Goal: Information Seeking & Learning: Learn about a topic

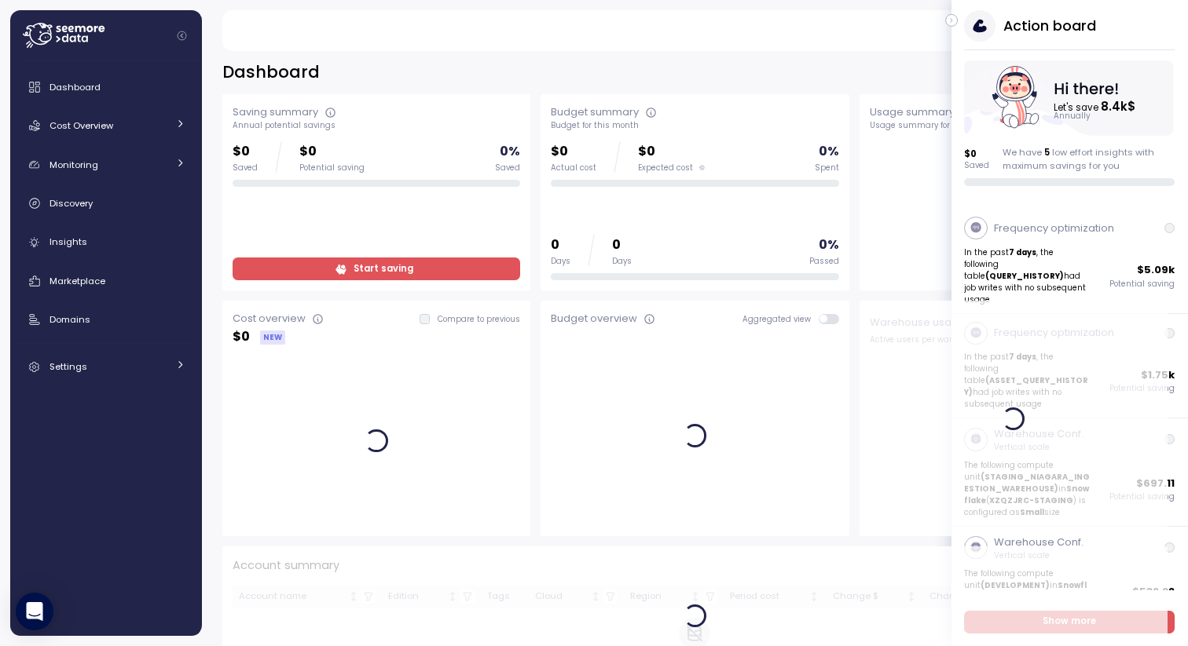
click at [1141, 29] on div "Action board" at bounding box center [1069, 25] width 210 height 31
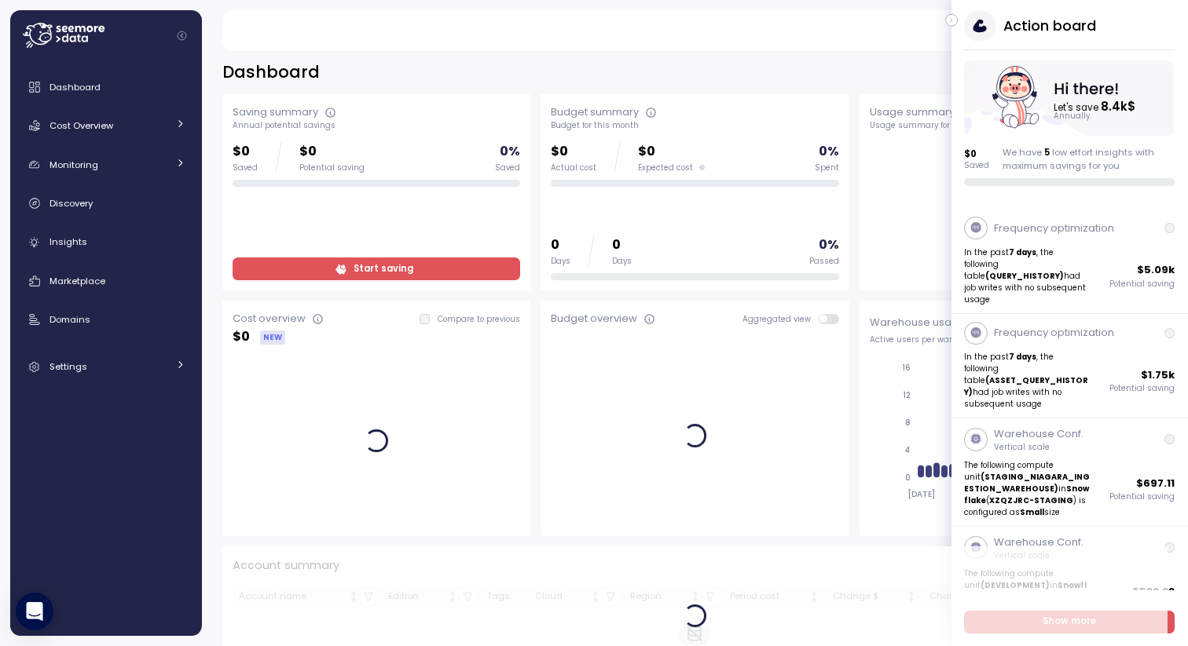
click at [946, 21] on button "button" at bounding box center [951, 20] width 13 height 13
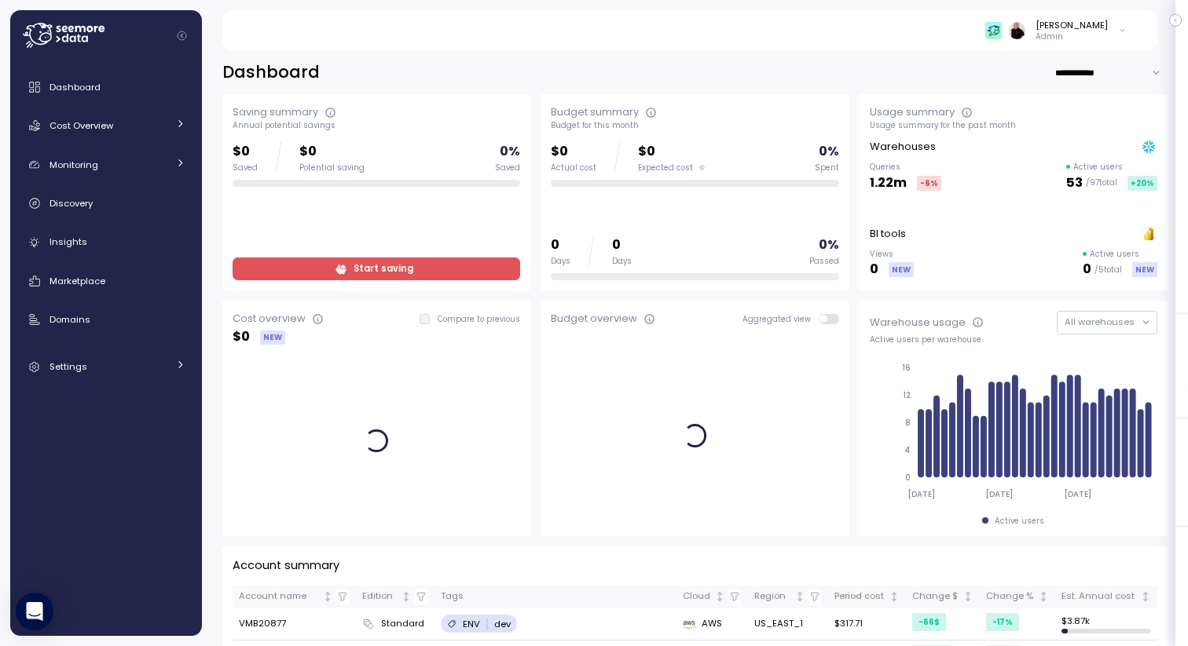
click at [1118, 33] on icon at bounding box center [1122, 30] width 9 height 19
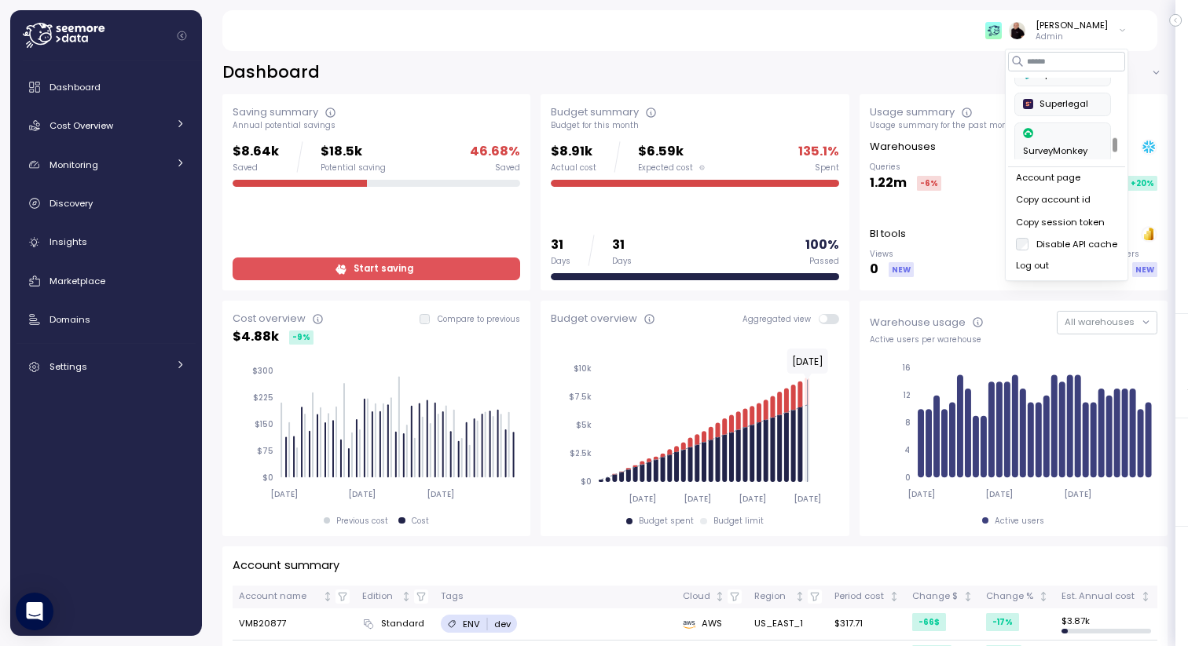
scroll to position [661, 0]
click at [1058, 125] on div "SurveyMonkey" at bounding box center [1062, 140] width 79 height 31
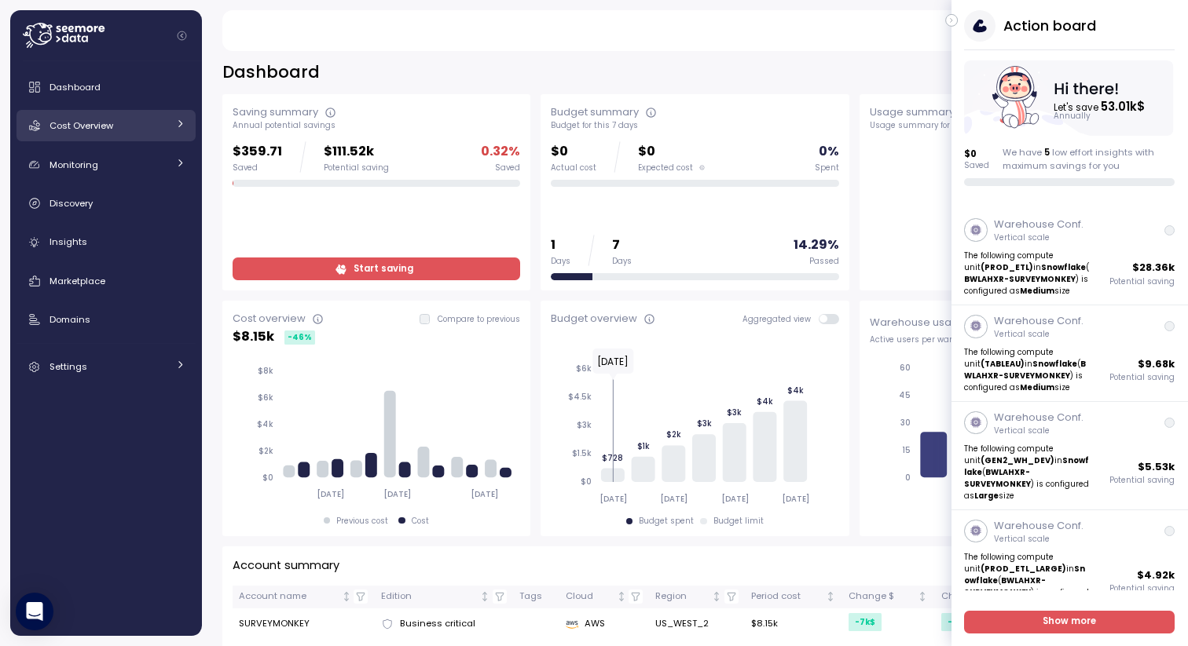
click at [111, 135] on link "Cost Overview" at bounding box center [105, 125] width 179 height 31
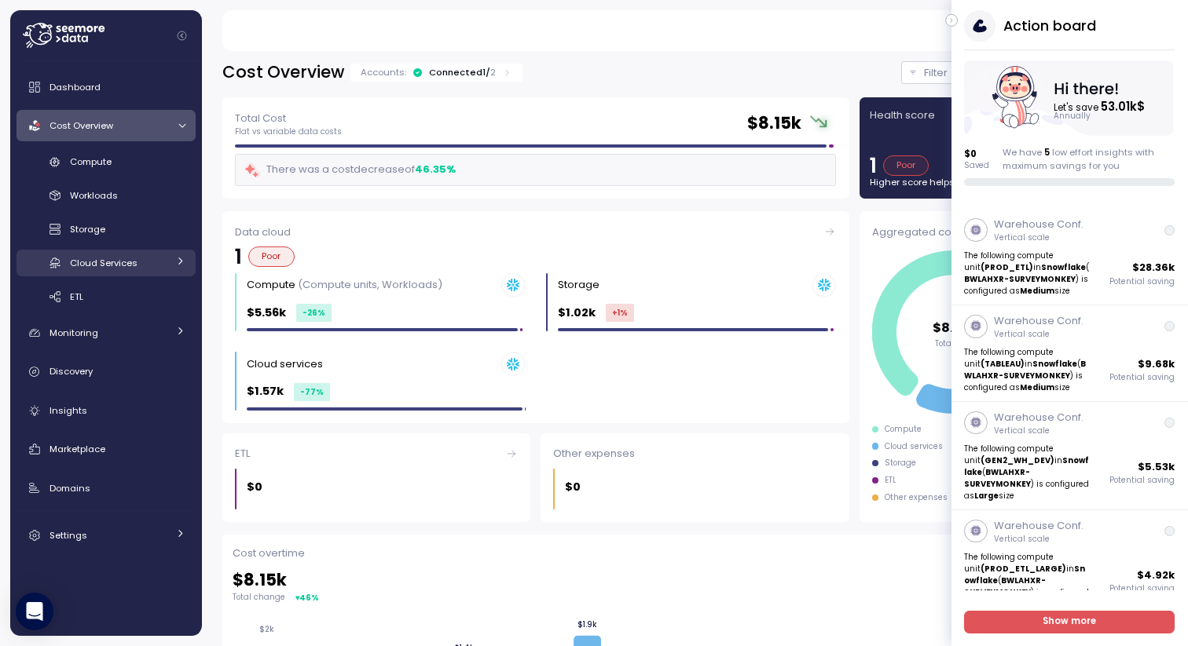
click at [119, 256] on div "Cloud Services" at bounding box center [118, 263] width 97 height 16
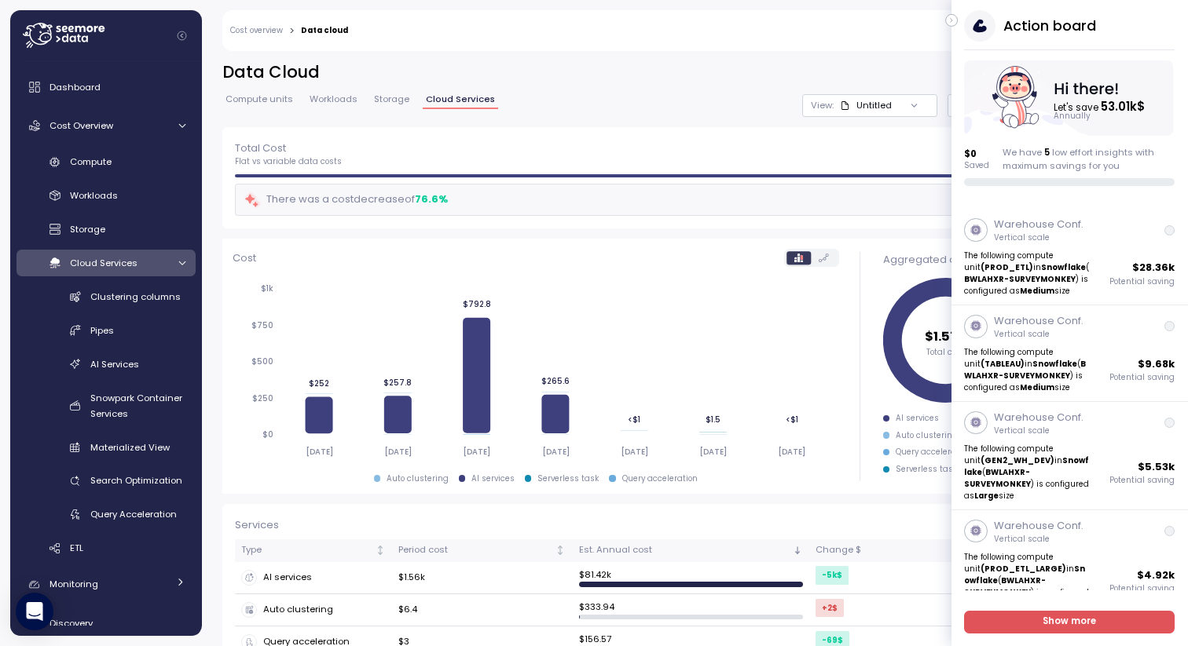
click at [950, 17] on icon "button" at bounding box center [951, 20] width 7 height 19
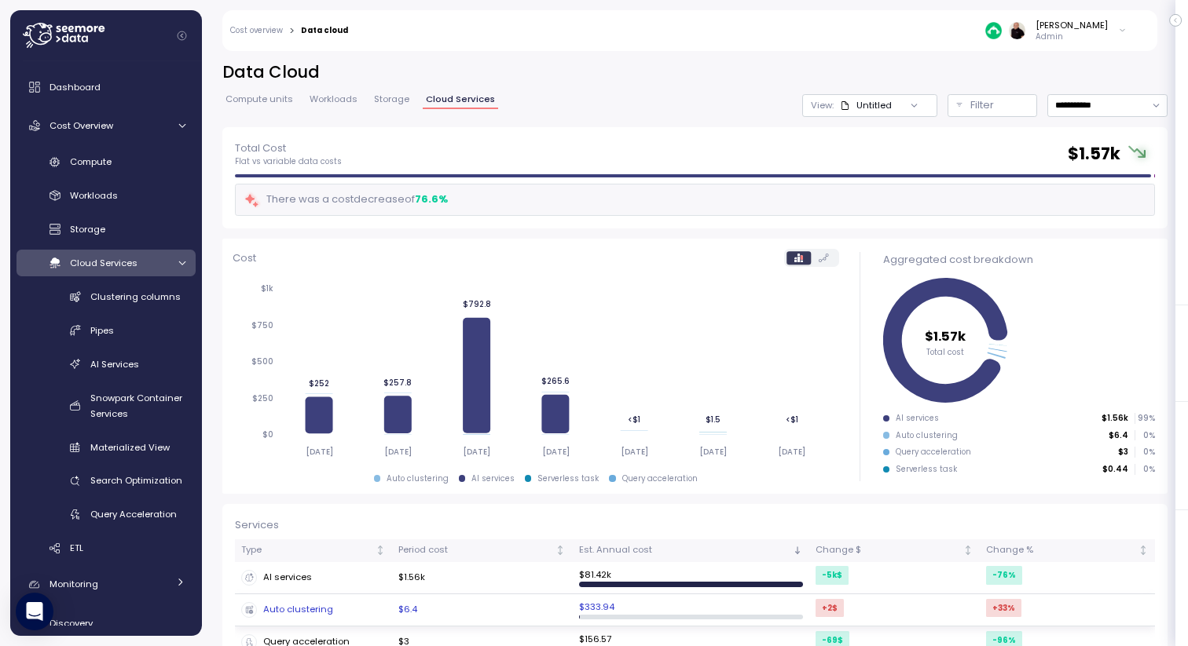
scroll to position [64, 0]
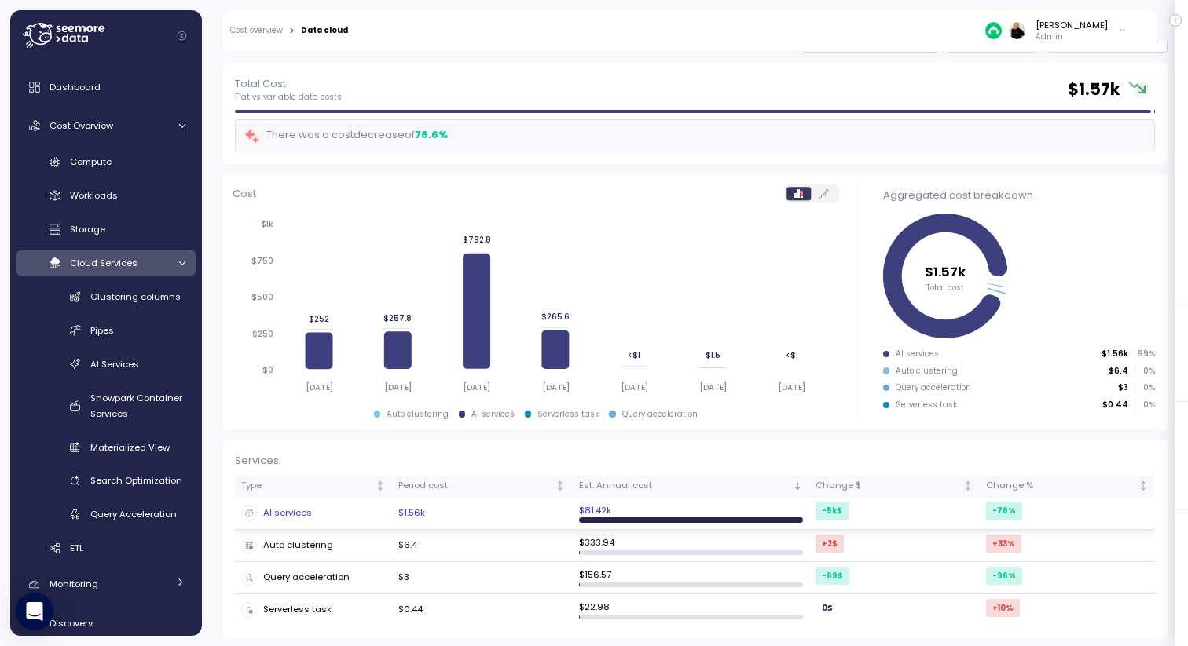
click at [289, 514] on div "AI services" at bounding box center [313, 514] width 145 height 16
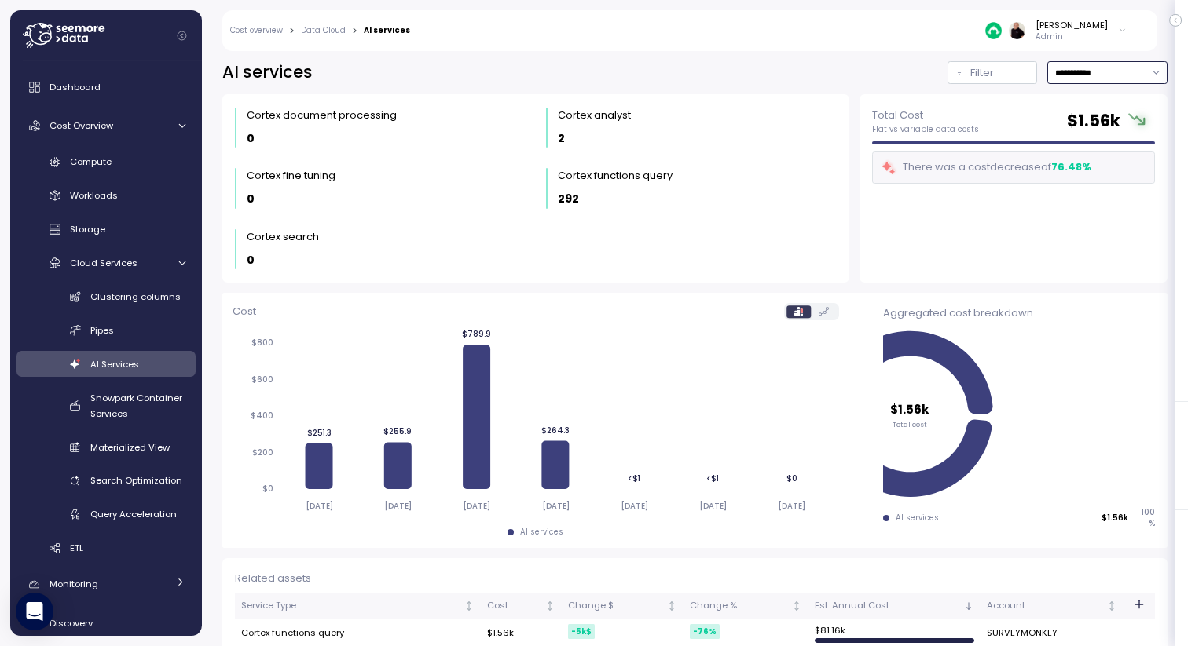
click at [1079, 69] on input "**********" at bounding box center [1107, 72] width 120 height 23
click at [1067, 187] on span "Last 30 days" at bounding box center [1072, 191] width 58 height 14
type input "**********"
